Goal: Information Seeking & Learning: Find specific page/section

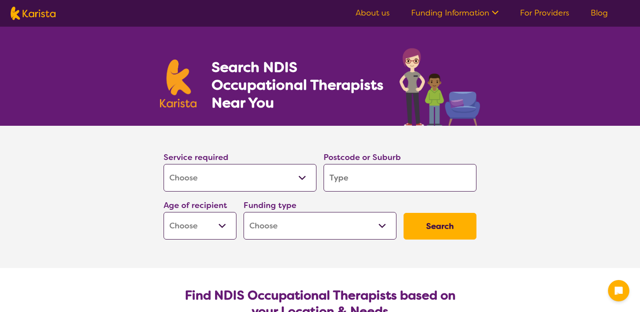
select select "[MEDICAL_DATA]"
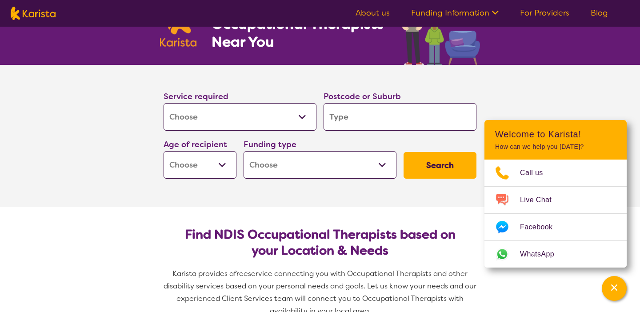
scroll to position [65, 0]
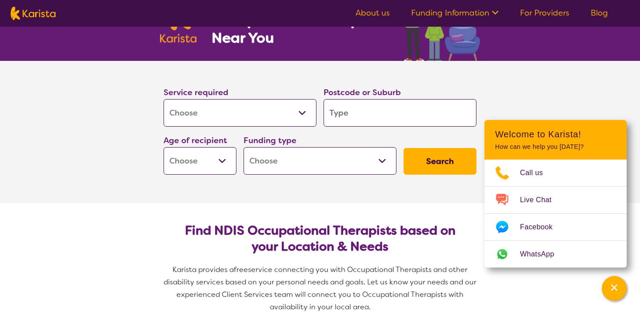
click at [368, 113] on input "search" at bounding box center [400, 113] width 153 height 28
type input "3"
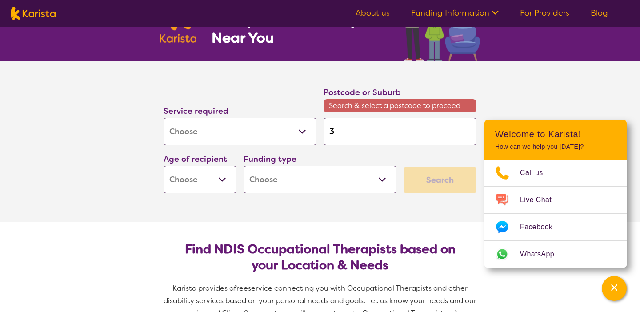
type input "30"
type input "307"
type input "3071"
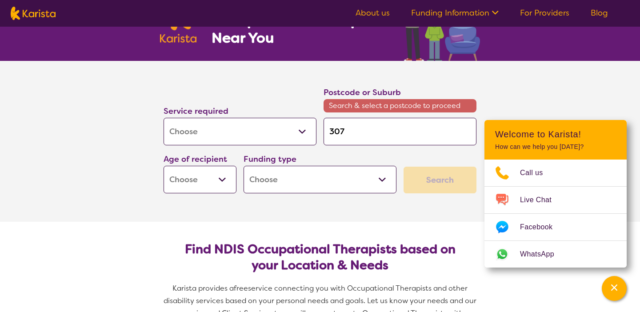
type input "3071"
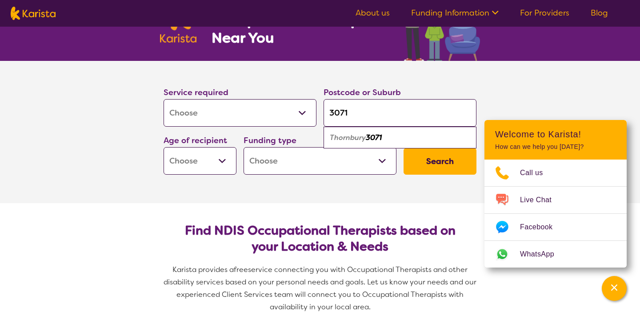
type input "3071"
click at [350, 142] on div "Thornbury 3071" at bounding box center [400, 137] width 144 height 17
click at [201, 165] on select "Early Childhood - 0 to 9 Child - 10 to 11 Adolescent - 12 to 17 Adult - 18 to 6…" at bounding box center [200, 161] width 73 height 28
select select "AD"
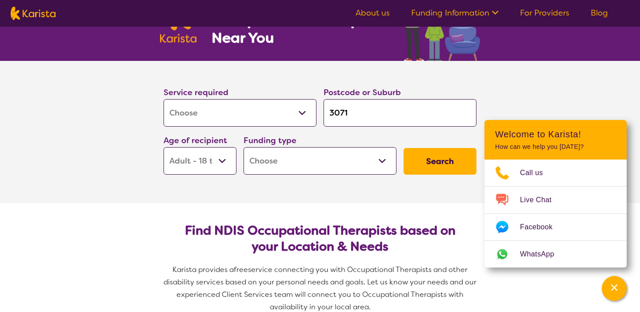
click at [295, 164] on select "Home Care Package (HCP) National Disability Insurance Scheme (NDIS) I don't know" at bounding box center [320, 161] width 153 height 28
select select "i-don-t-know"
click at [417, 162] on button "Search" at bounding box center [440, 161] width 73 height 27
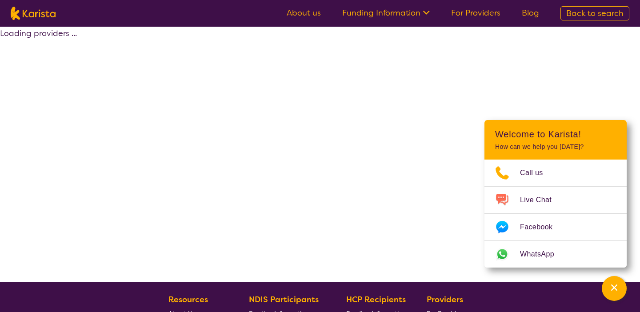
select select "[MEDICAL_DATA]"
select select "AD"
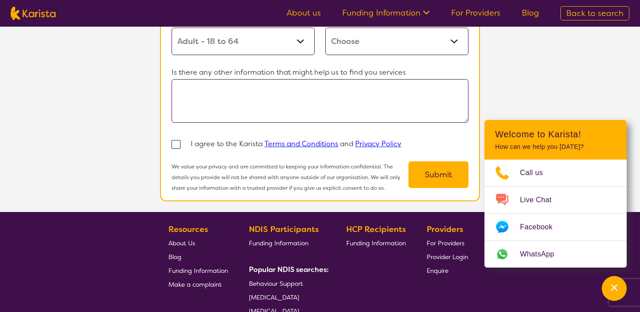
scroll to position [1007, 0]
